Goal: Information Seeking & Learning: Learn about a topic

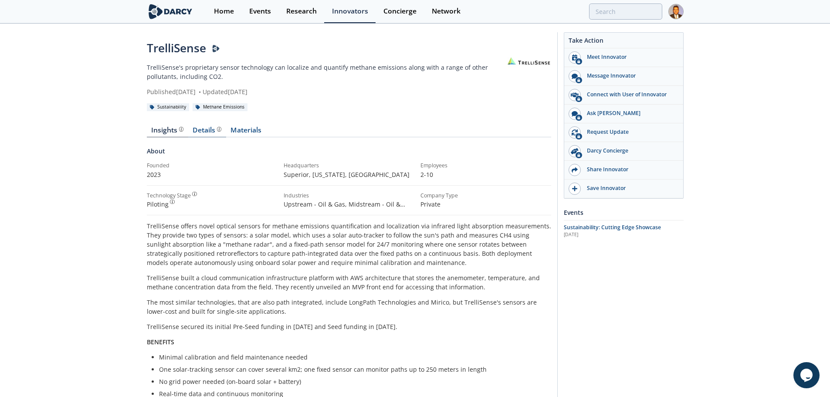
click at [207, 130] on div "Details Product overview, business model, technology and applications as added …" at bounding box center [207, 130] width 29 height 7
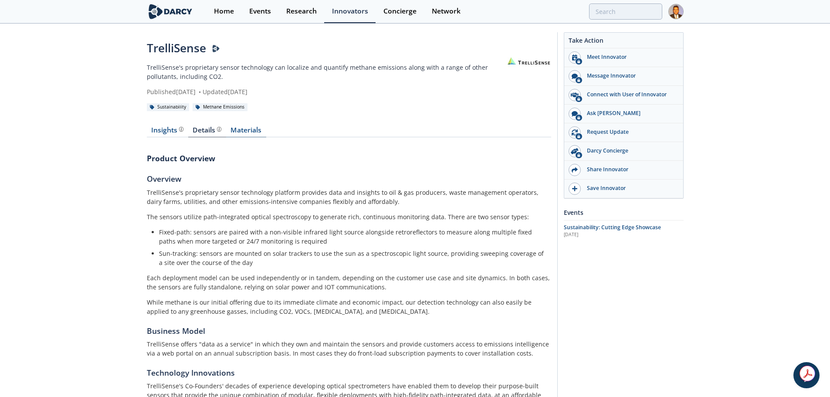
click at [239, 131] on link "Materials" at bounding box center [246, 132] width 40 height 10
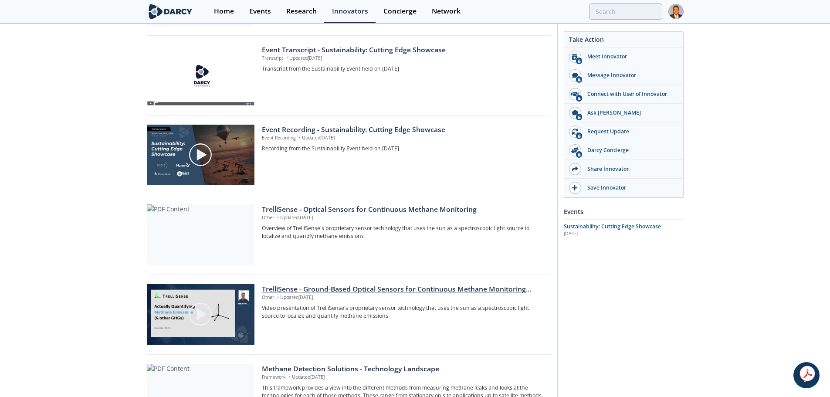
scroll to position [218, 0]
click at [196, 312] on img at bounding box center [200, 313] width 24 height 24
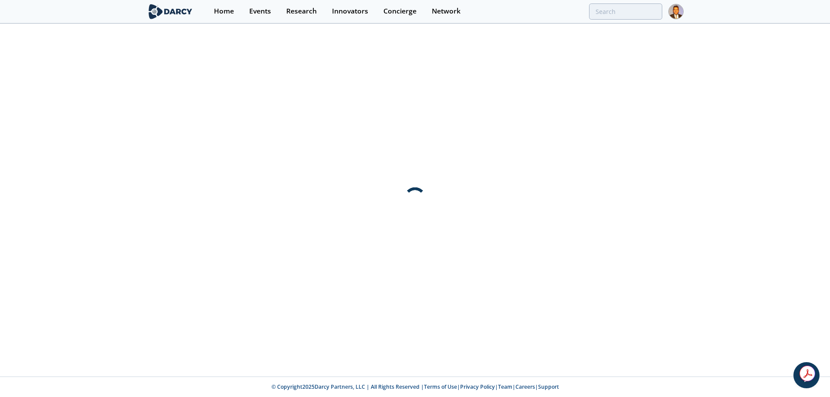
scroll to position [0, 0]
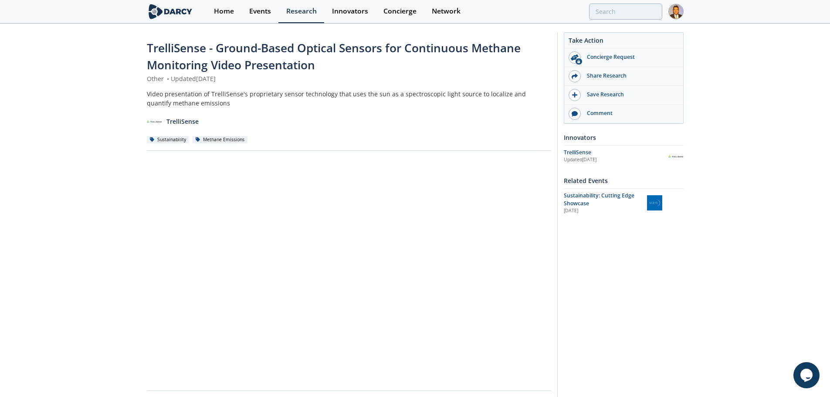
drag, startPoint x: 196, startPoint y: 311, endPoint x: 114, endPoint y: 327, distance: 82.9
click at [114, 327] on div "TrelliSense - Ground-Based Optical Sensors for Continuous Methane Monitoring Vi…" at bounding box center [415, 301] width 830 height 555
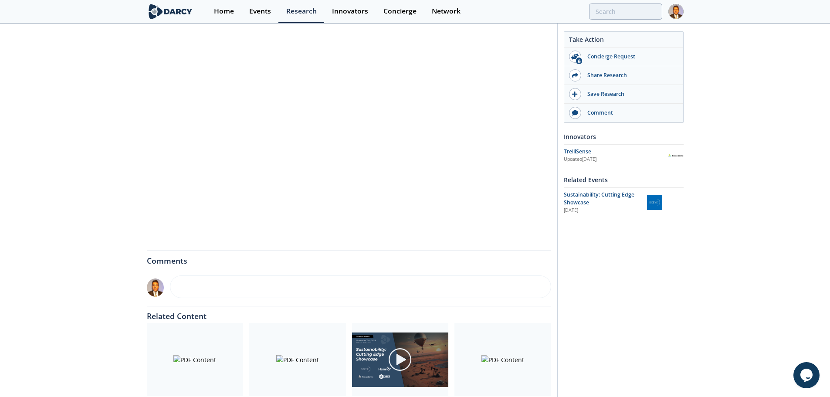
scroll to position [139, 0]
